Goal: Task Accomplishment & Management: Use online tool/utility

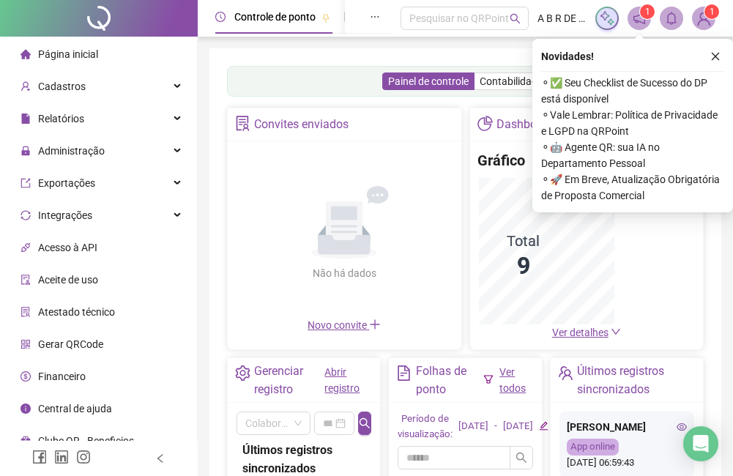
click at [710, 56] on button "button" at bounding box center [716, 57] width 18 height 18
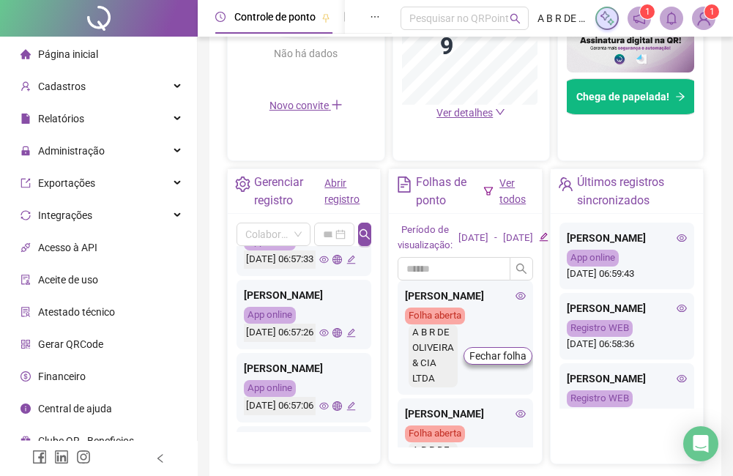
scroll to position [366, 0]
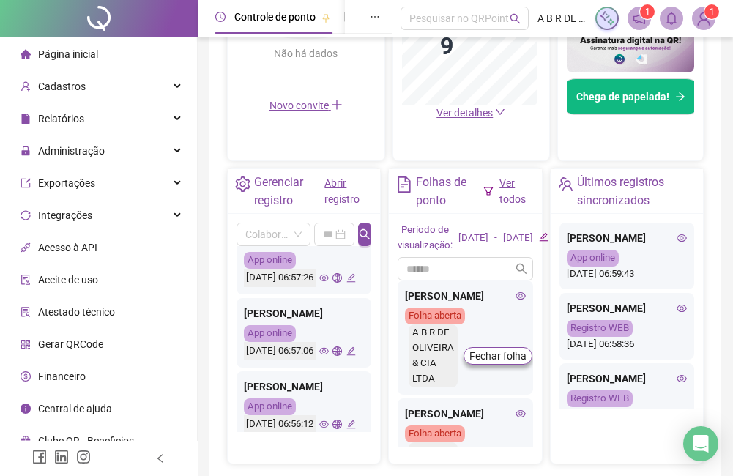
click at [334, 209] on icon "global" at bounding box center [337, 205] width 10 height 10
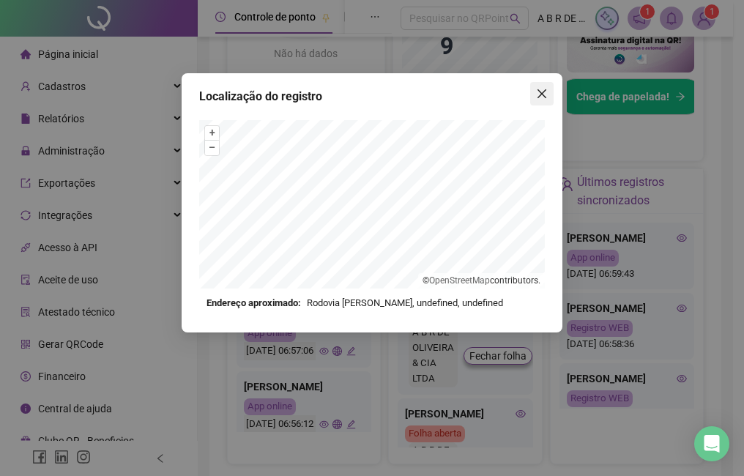
click at [548, 93] on span "Close" at bounding box center [541, 94] width 23 height 12
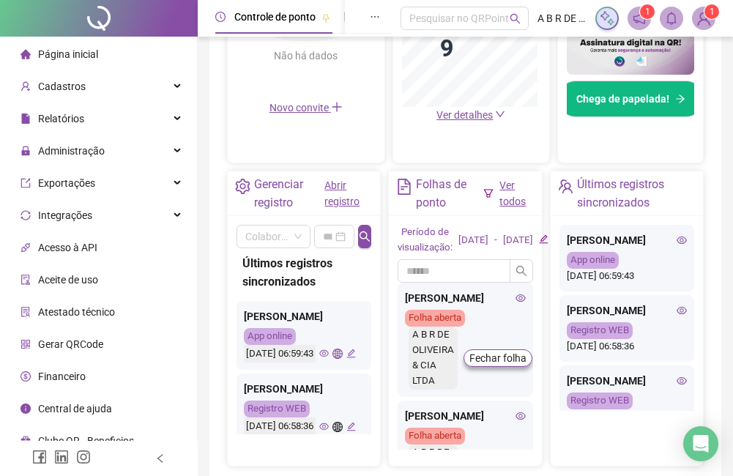
scroll to position [436, 0]
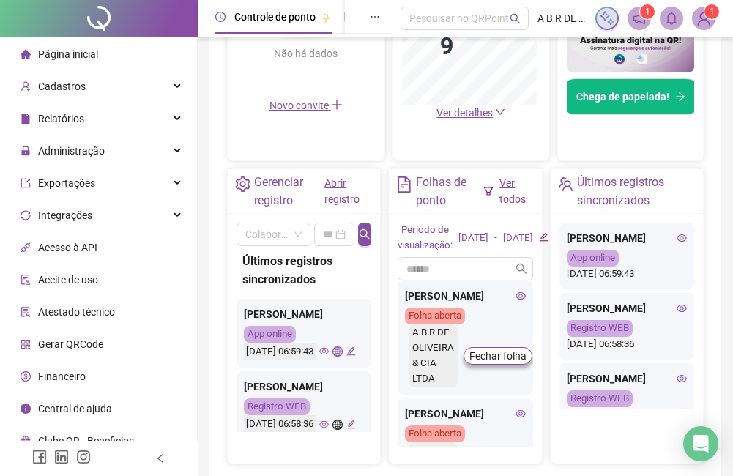
click at [337, 356] on icon "global" at bounding box center [337, 351] width 10 height 10
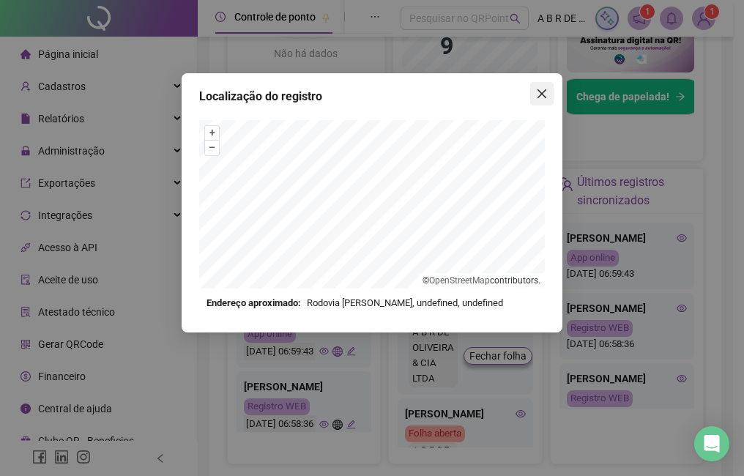
click at [546, 92] on icon "close" at bounding box center [542, 94] width 12 height 12
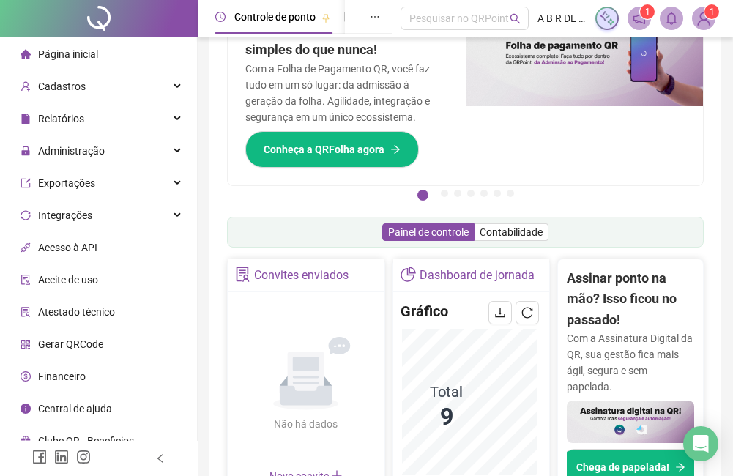
scroll to position [0, 0]
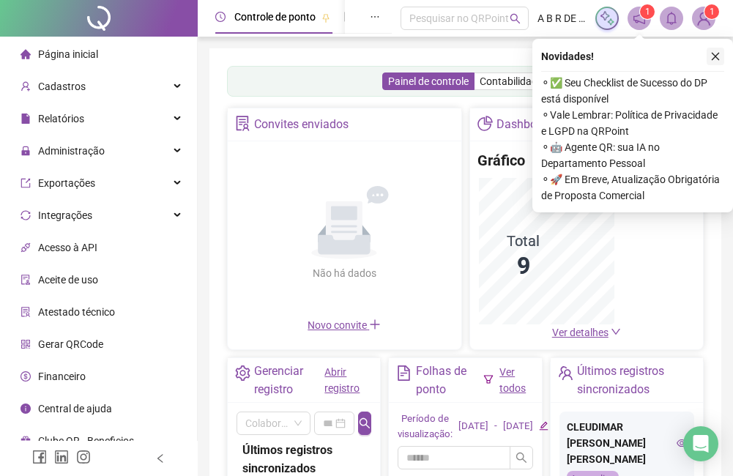
click at [720, 50] on button "button" at bounding box center [716, 57] width 18 height 18
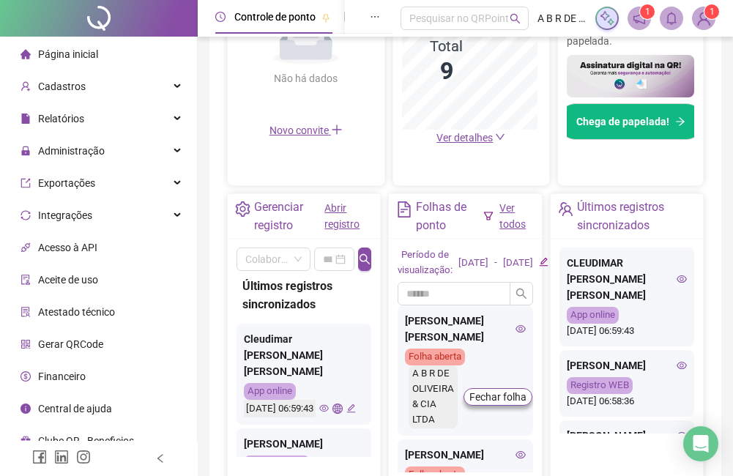
scroll to position [254, 0]
